Goal: Transaction & Acquisition: Purchase product/service

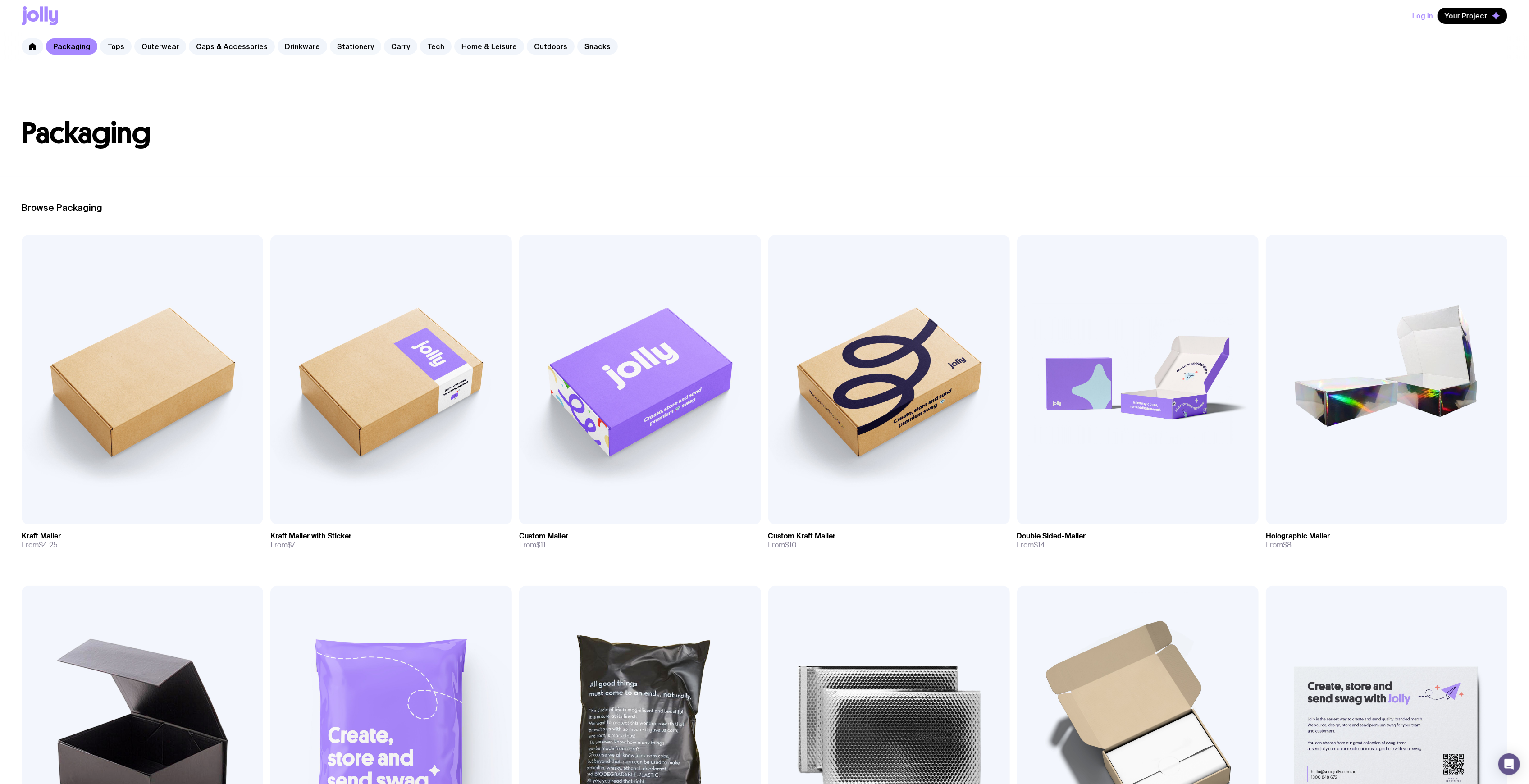
click at [330, 47] on link "Stationery" at bounding box center [356, 46] width 52 height 16
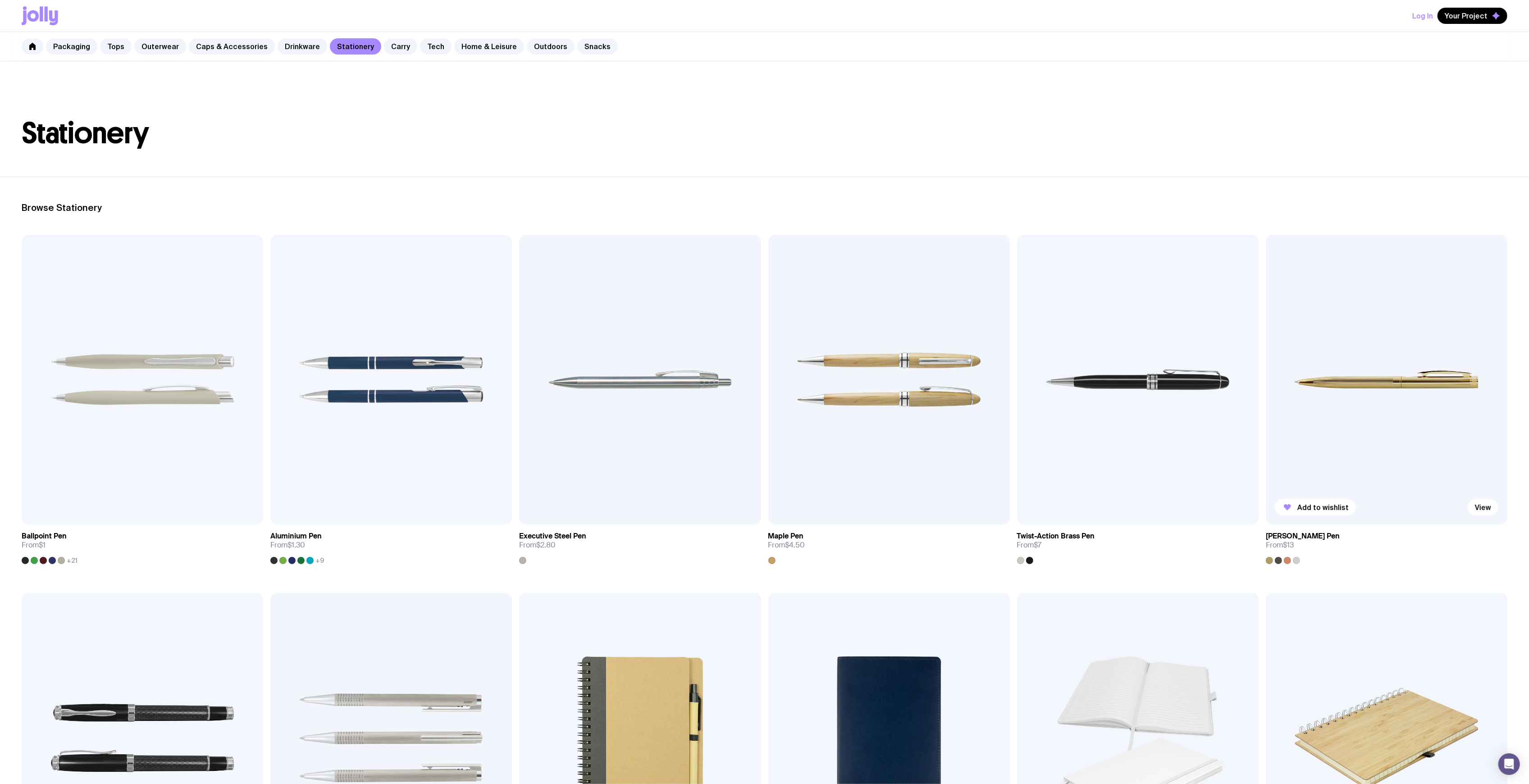
click at [1358, 431] on img at bounding box center [1387, 380] width 242 height 290
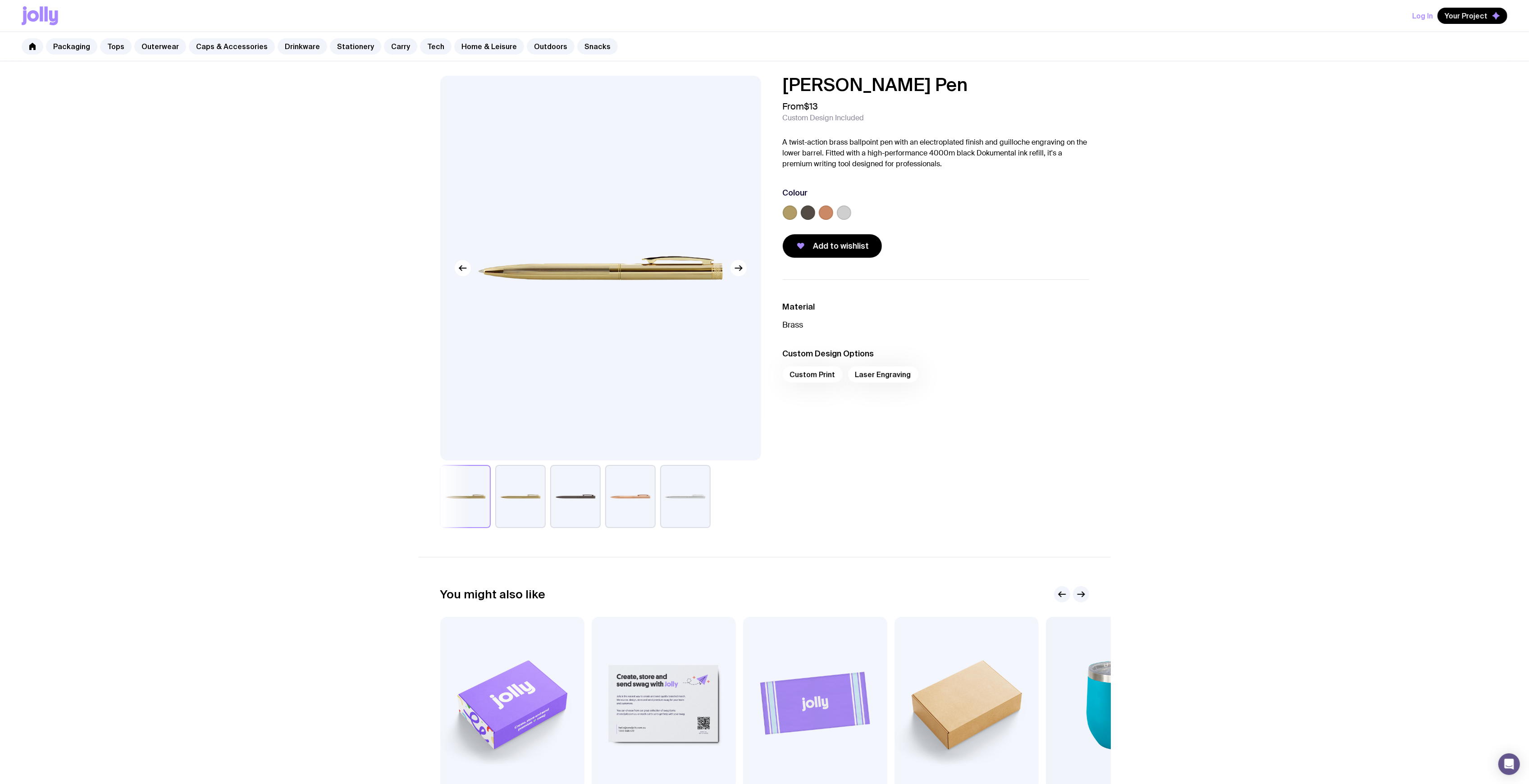
click at [576, 497] on button "button" at bounding box center [575, 497] width 50 height 63
click at [808, 212] on label at bounding box center [808, 212] width 14 height 14
click at [0, 0] on input "radio" at bounding box center [0, 0] width 0 height 0
